Goal: Book appointment/travel/reservation

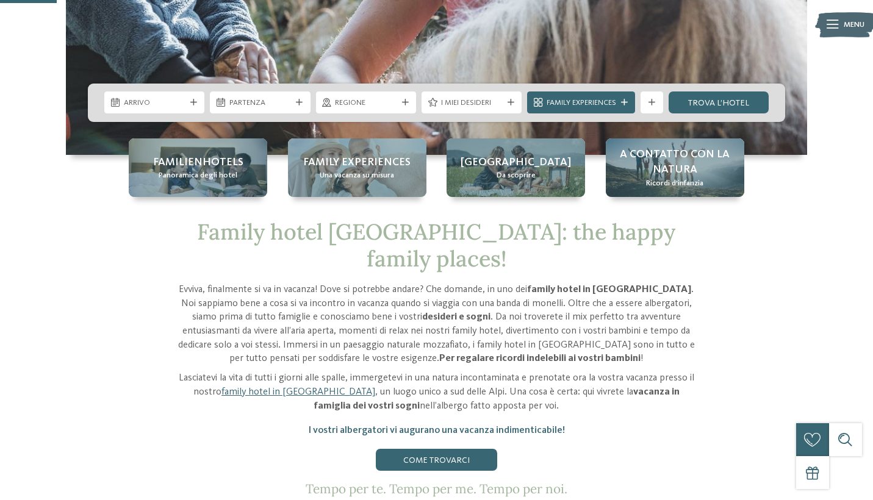
scroll to position [328, 0]
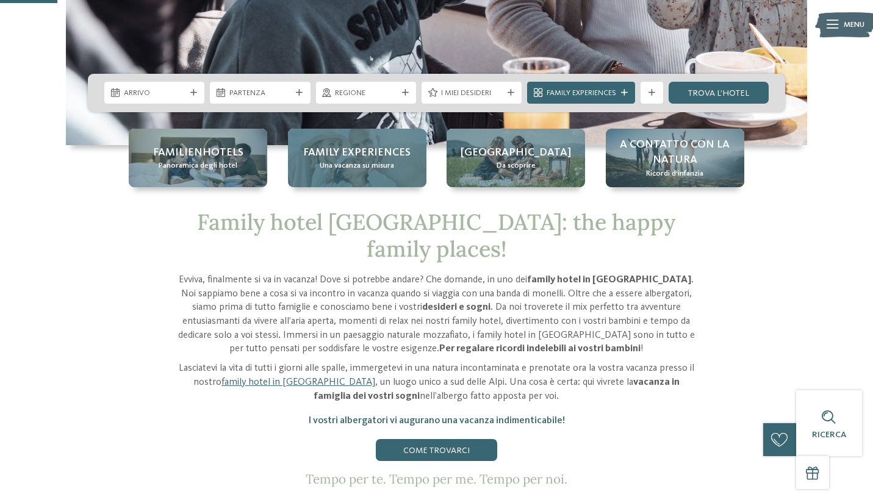
click at [371, 155] on span "Family experiences" at bounding box center [356, 152] width 107 height 15
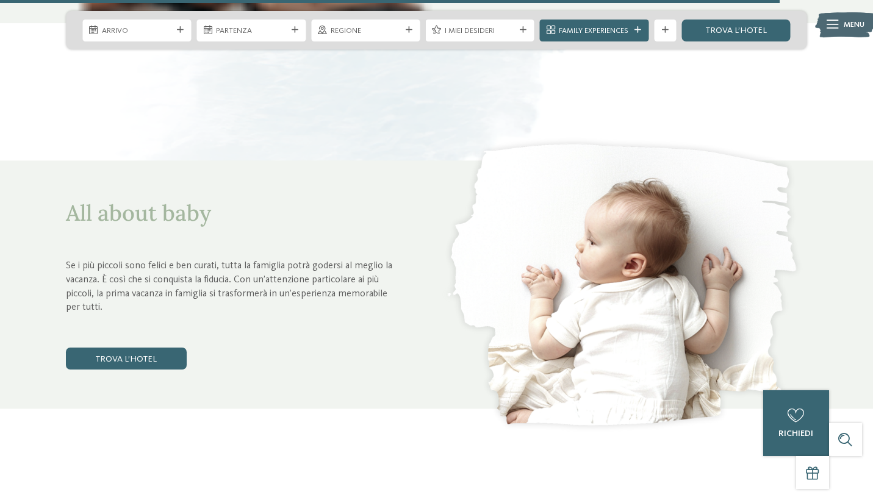
scroll to position [4074, 0]
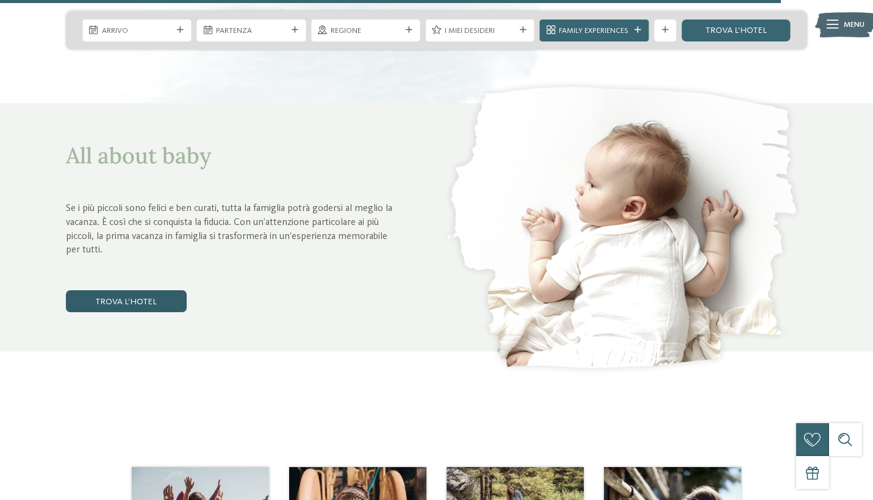
click at [146, 300] on link "trova l’hotel" at bounding box center [126, 301] width 121 height 22
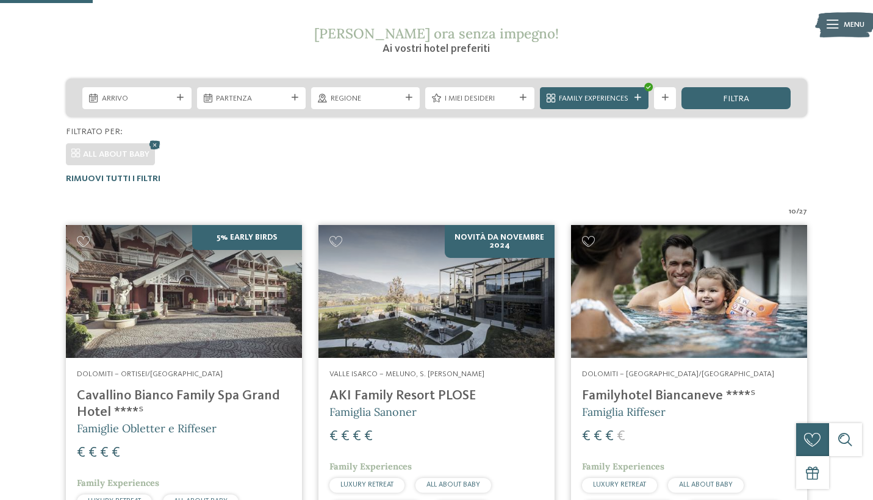
scroll to position [216, 0]
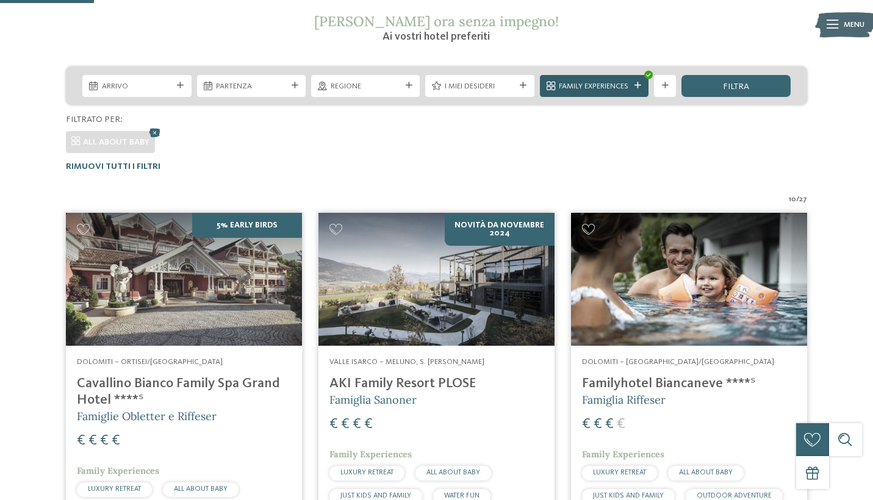
click at [595, 89] on span "Family Experiences" at bounding box center [594, 86] width 70 height 11
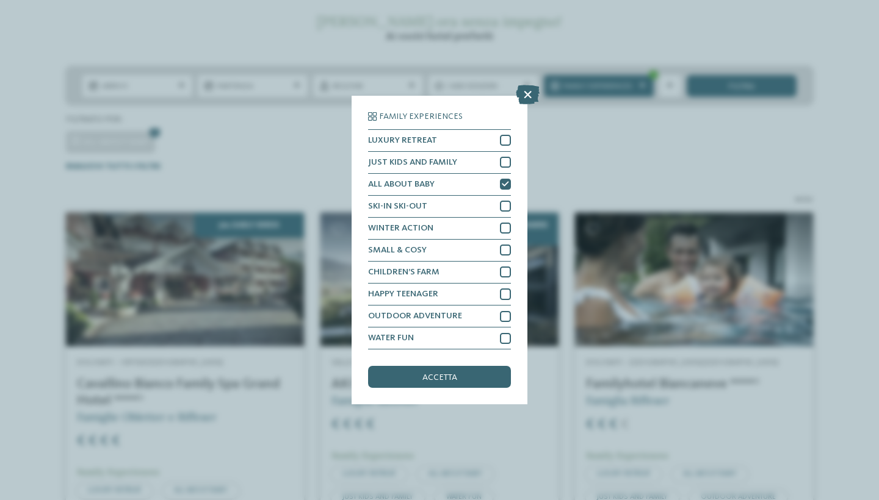
click at [606, 149] on div "Family Experiences LUXURY RETREAT JUST KIDS AND FAMILY" at bounding box center [439, 250] width 879 height 500
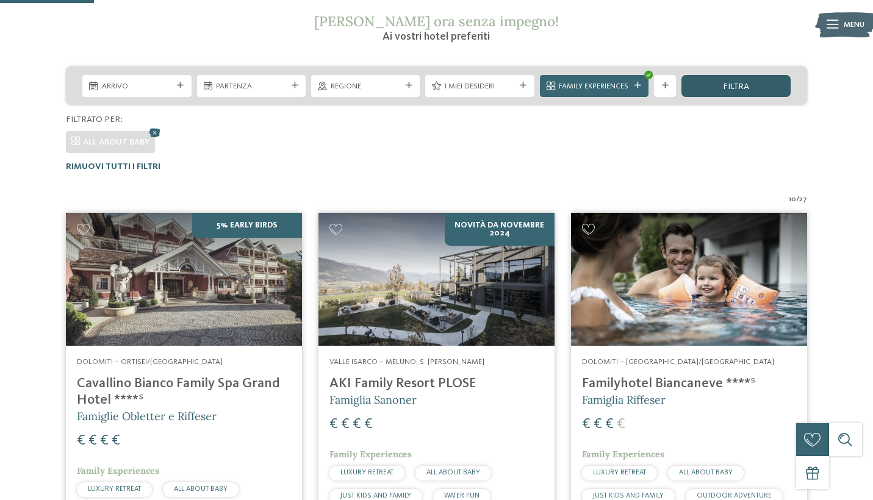
click at [740, 90] on span "filtra" at bounding box center [736, 86] width 26 height 9
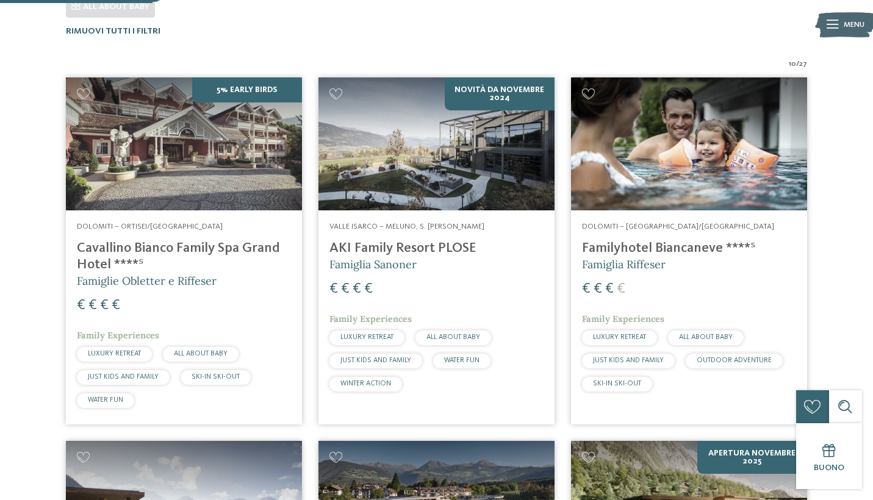
click at [197, 350] on span "ALL ABOUT BABY" at bounding box center [201, 353] width 54 height 7
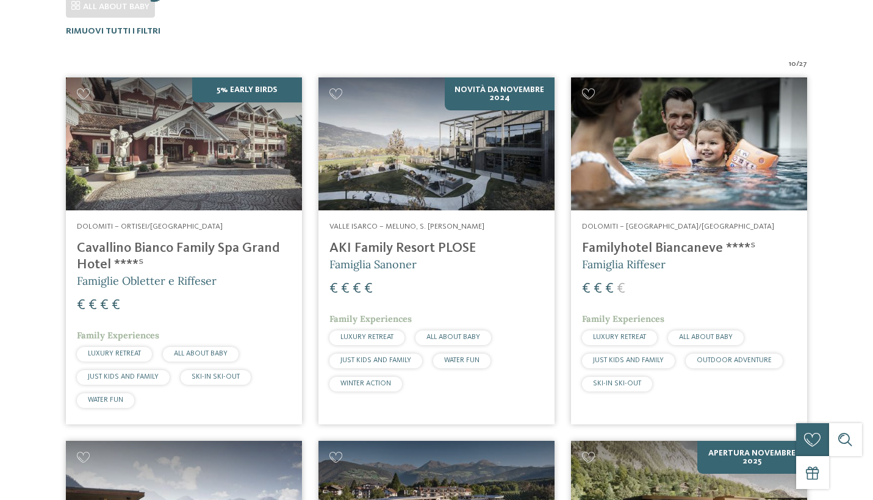
scroll to position [0, 0]
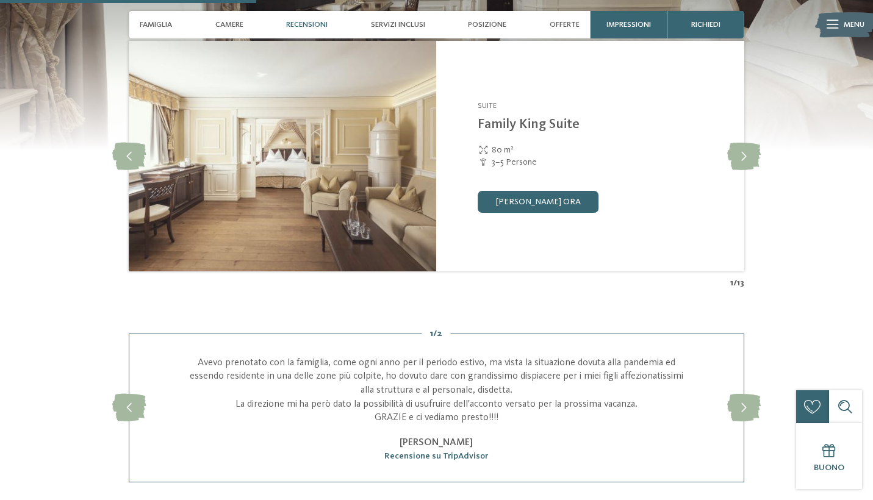
scroll to position [1168, 0]
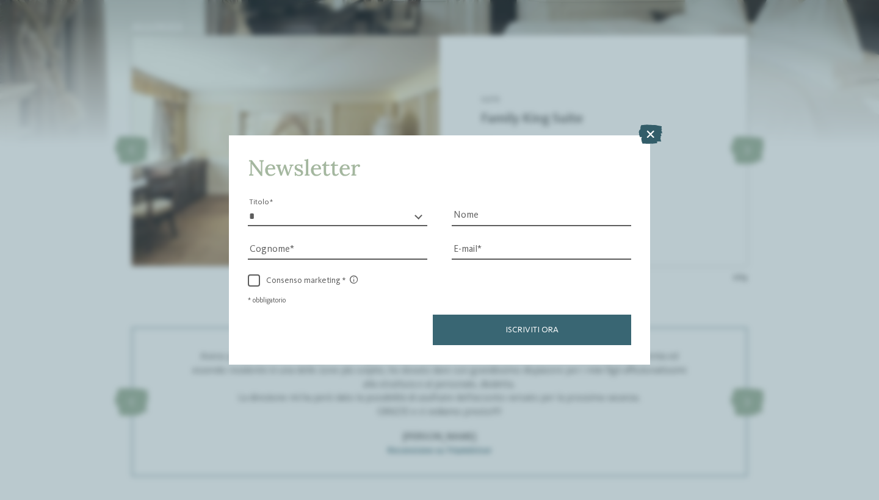
click at [653, 125] on icon at bounding box center [650, 135] width 24 height 20
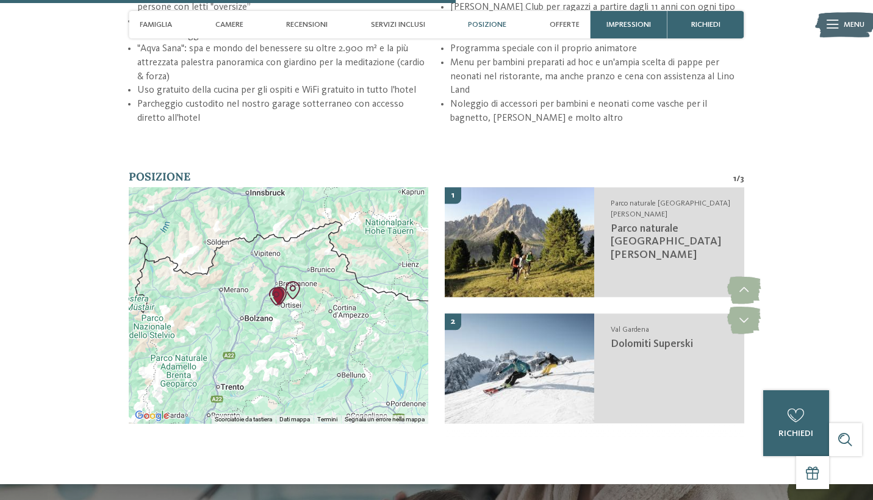
scroll to position [2041, 0]
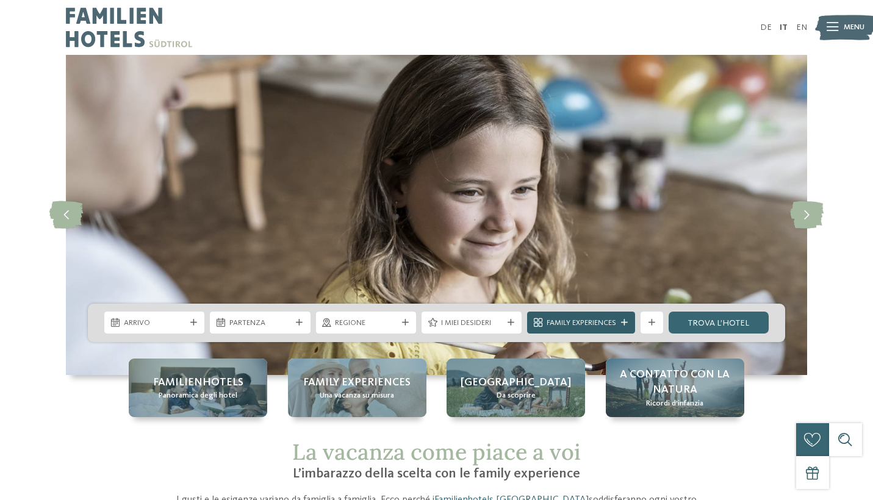
click at [547, 330] on div "Family Experiences" at bounding box center [581, 323] width 108 height 22
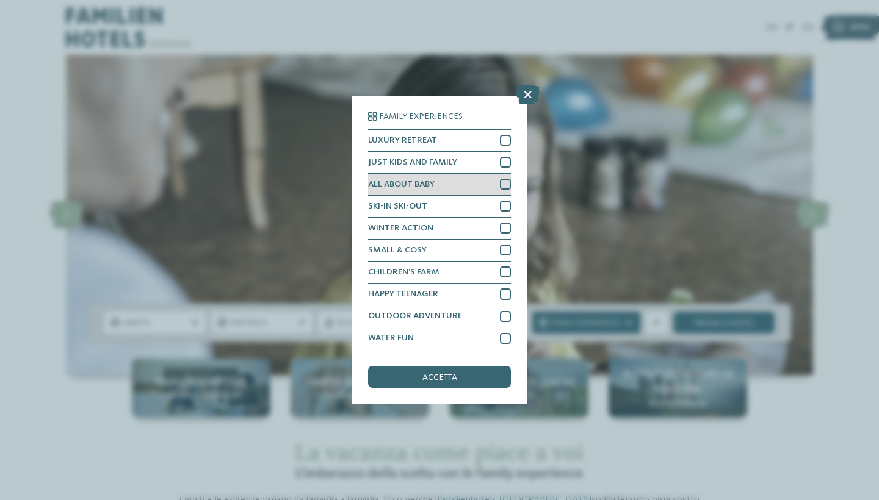
click at [505, 179] on div at bounding box center [505, 184] width 11 height 11
click at [454, 366] on div "accetta" at bounding box center [439, 377] width 143 height 22
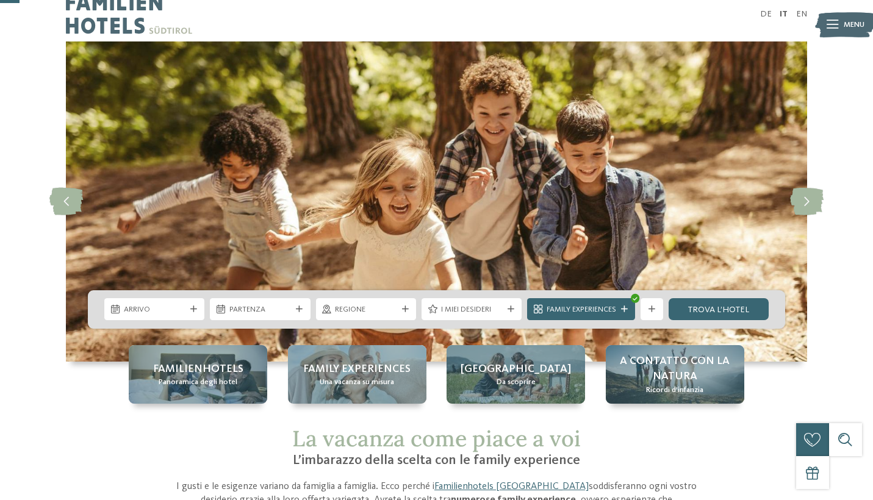
scroll to position [-4, 0]
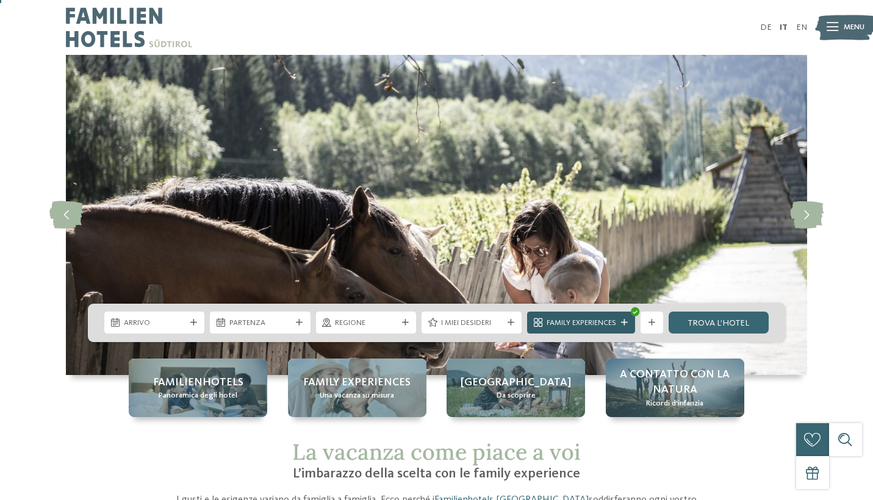
click at [606, 329] on span "Family Experiences" at bounding box center [582, 323] width 70 height 11
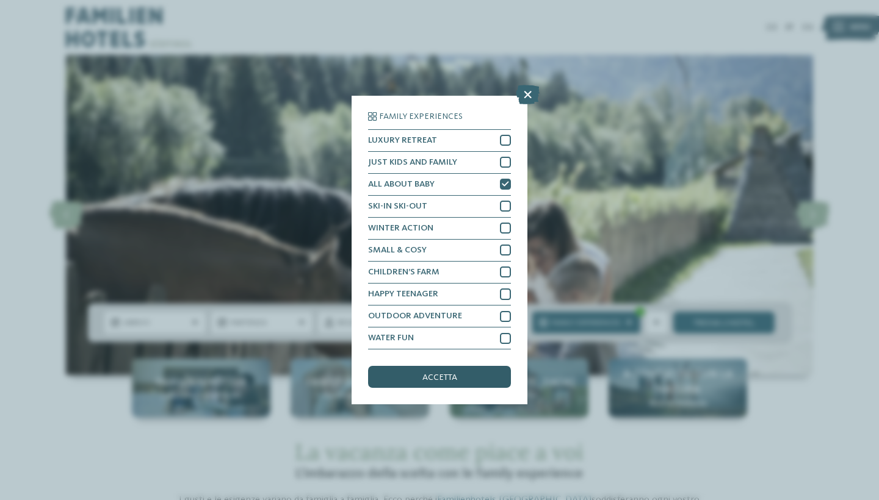
click at [439, 373] on span "accetta" at bounding box center [439, 377] width 35 height 9
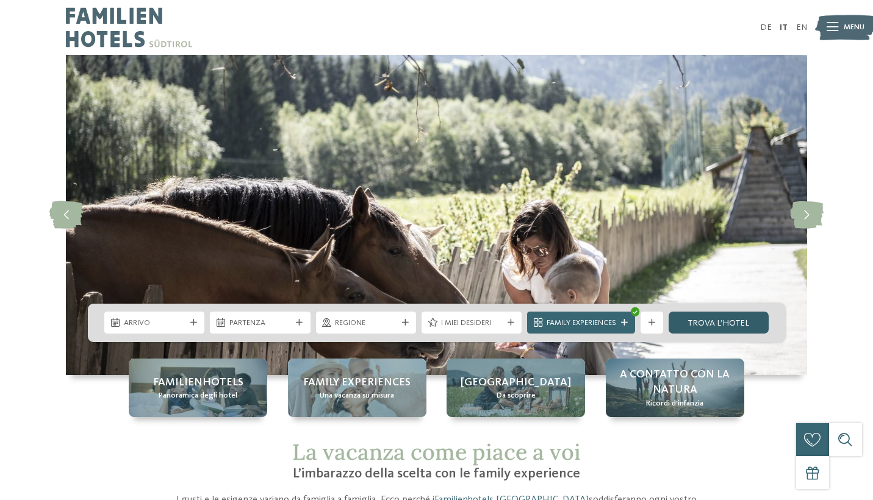
click at [721, 326] on link "trova l’hotel" at bounding box center [719, 323] width 100 height 22
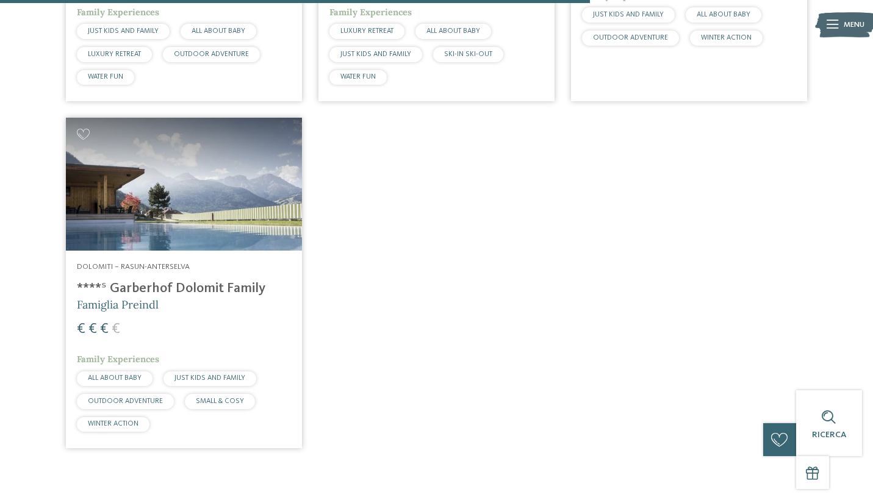
scroll to position [1408, 0]
